Goal: Task Accomplishment & Management: Complete application form

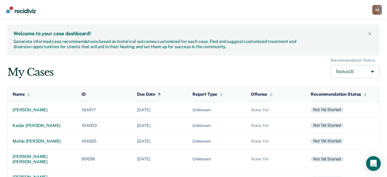
scroll to position [183, 0]
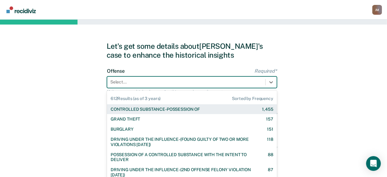
click at [162, 83] on div "612 results available. Use Up and Down to choose options, press Enter to select…" at bounding box center [192, 82] width 170 height 12
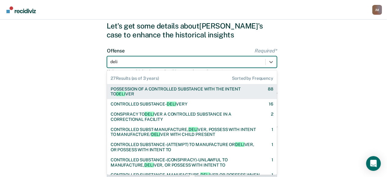
type input "deliv"
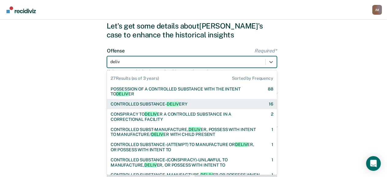
click at [210, 105] on div "CONTROLLED SUBSTANCE- DELIV ERY 16" at bounding box center [192, 103] width 163 height 5
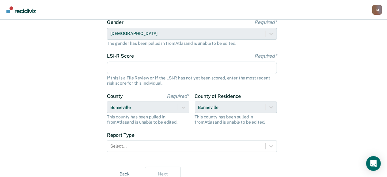
scroll to position [96, 0]
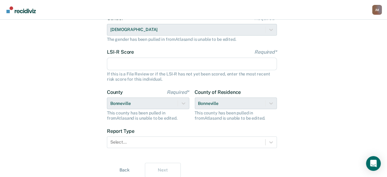
click at [164, 64] on input "LSI-R Score Required*" at bounding box center [192, 64] width 170 height 13
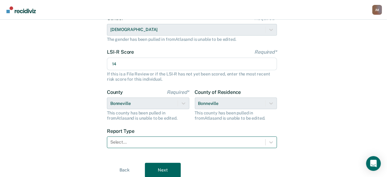
type input "14"
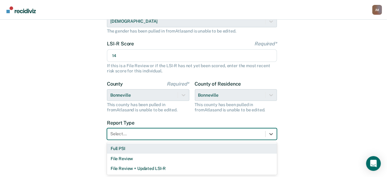
click at [157, 136] on div "Select..." at bounding box center [192, 134] width 170 height 12
click at [154, 146] on div "Full PSI" at bounding box center [192, 149] width 170 height 10
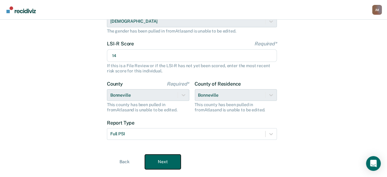
click at [163, 162] on button "Next" at bounding box center [163, 162] width 36 height 15
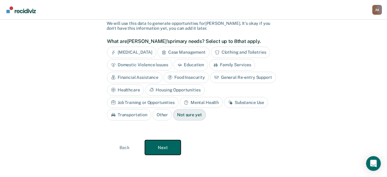
scroll to position [27, 0]
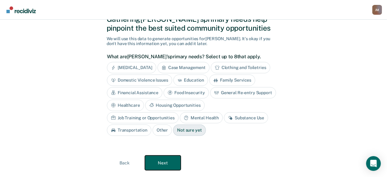
click at [163, 162] on button "Next" at bounding box center [163, 162] width 36 height 15
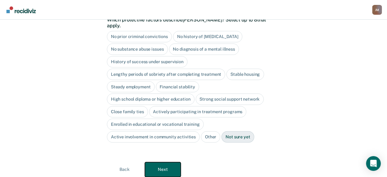
click at [163, 162] on button "Next" at bounding box center [163, 169] width 36 height 15
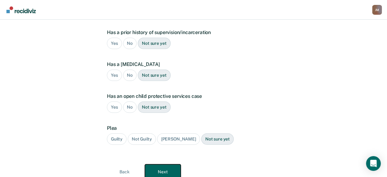
click at [163, 164] on button "Next" at bounding box center [163, 171] width 36 height 15
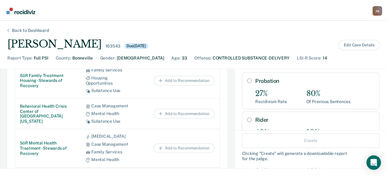
scroll to position [31, 0]
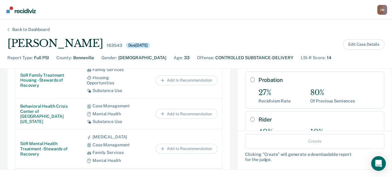
click at [295, 88] on div "27% Recidivism Rate 80% Of Previous Sentences" at bounding box center [319, 95] width 121 height 15
radio input "true"
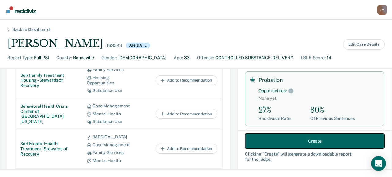
click at [299, 145] on button "Create" at bounding box center [315, 141] width 140 height 15
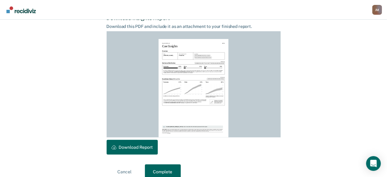
scroll to position [172, 0]
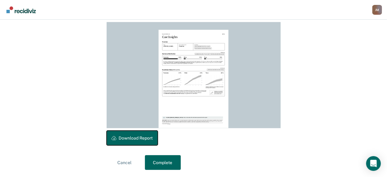
click at [144, 137] on button "Download Report" at bounding box center [132, 138] width 51 height 15
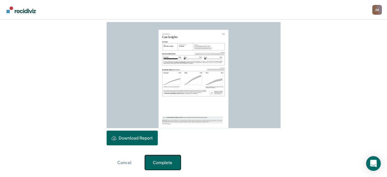
click at [151, 163] on button "Complete" at bounding box center [163, 162] width 36 height 15
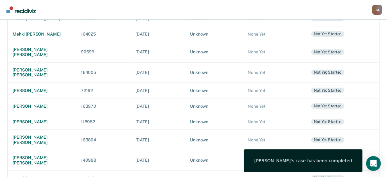
scroll to position [188, 0]
